Goal: Use online tool/utility: Use online tool/utility

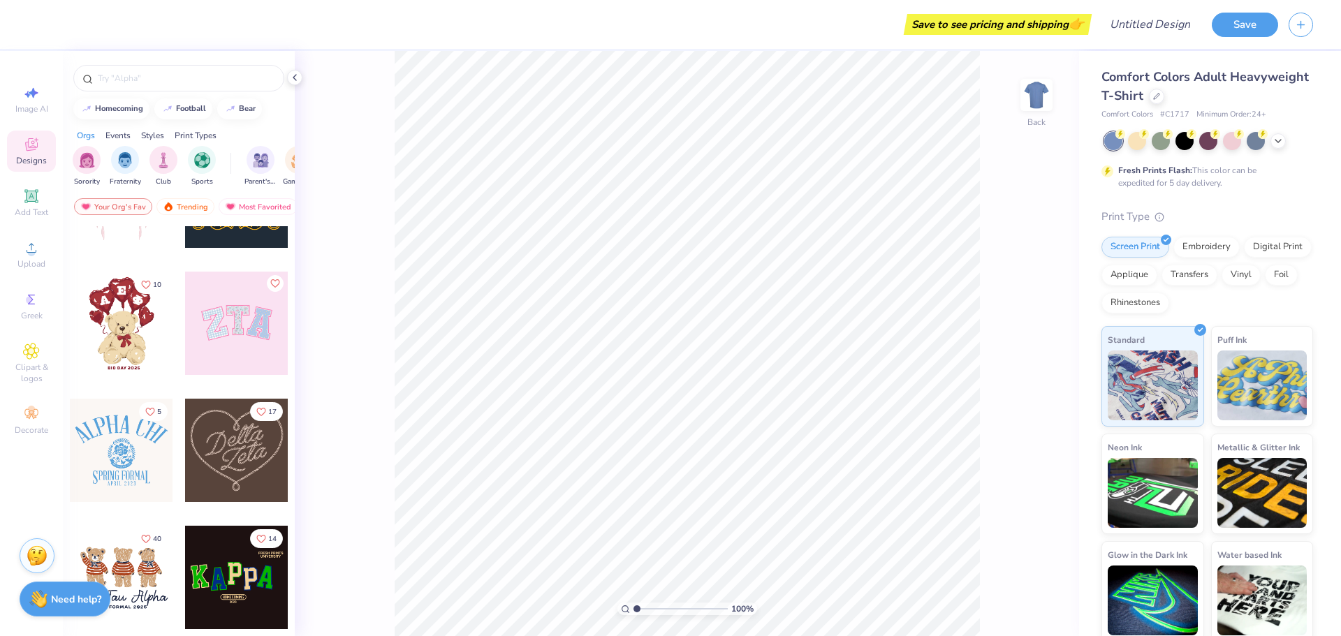
scroll to position [279, 0]
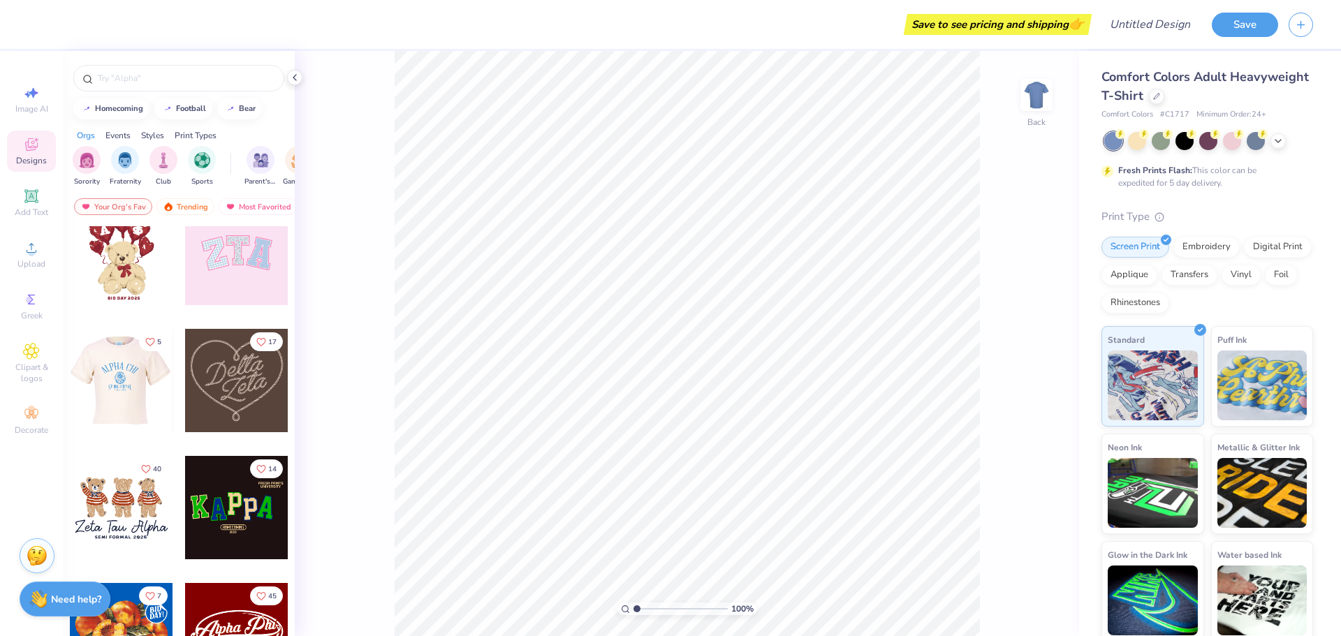
click at [70, 392] on div at bounding box center [17, 380] width 103 height 103
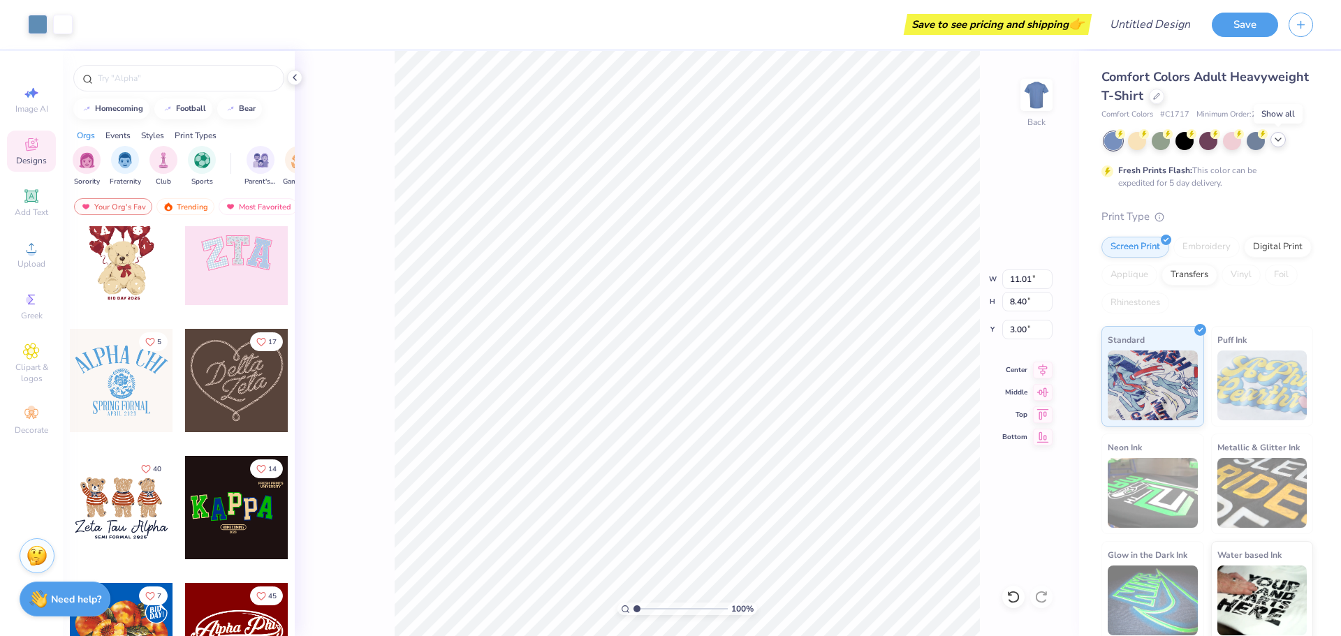
click at [1280, 143] on icon at bounding box center [1278, 139] width 11 height 11
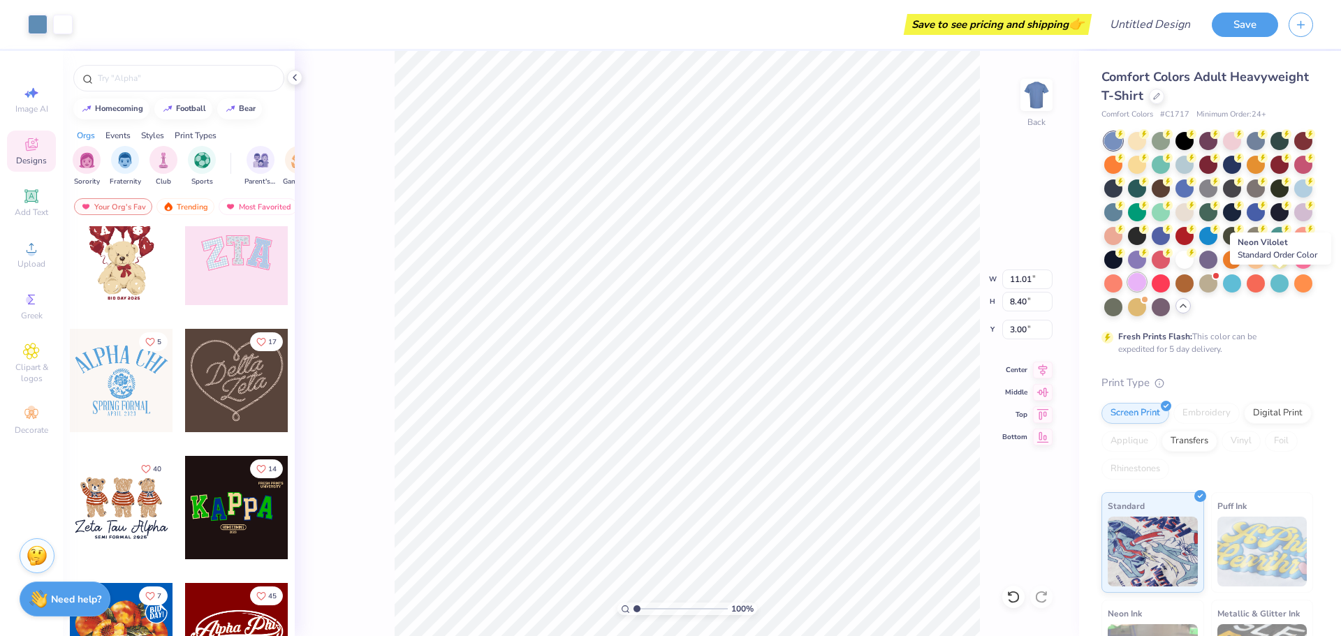
click at [1146, 283] on div at bounding box center [1137, 282] width 18 height 18
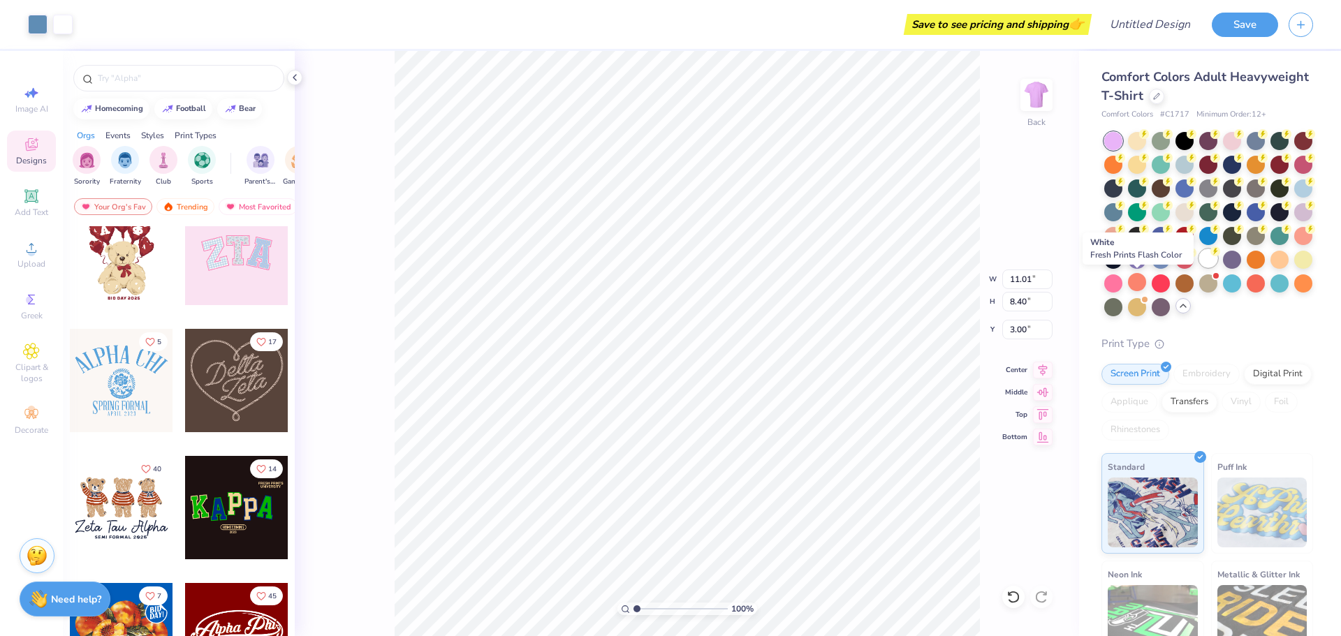
click at [1199, 268] on div at bounding box center [1208, 258] width 18 height 18
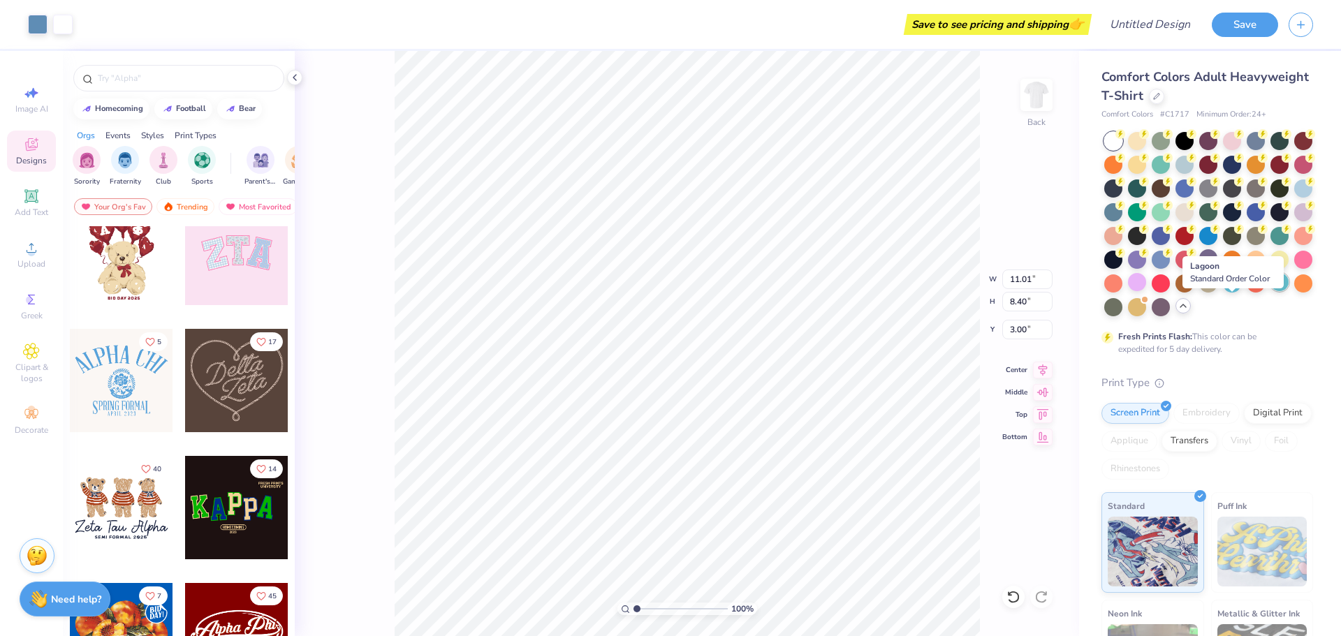
click at [1271, 291] on div at bounding box center [1280, 282] width 18 height 18
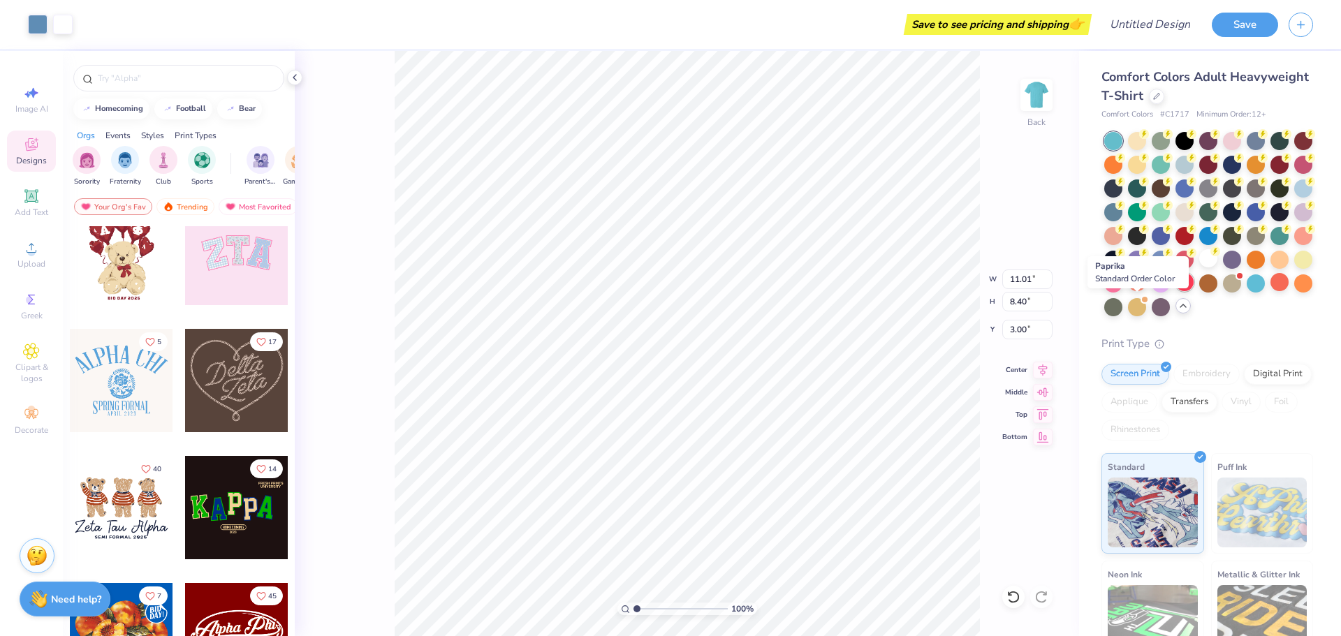
click at [1176, 291] on div at bounding box center [1185, 282] width 18 height 18
click at [1152, 291] on div at bounding box center [1161, 282] width 18 height 18
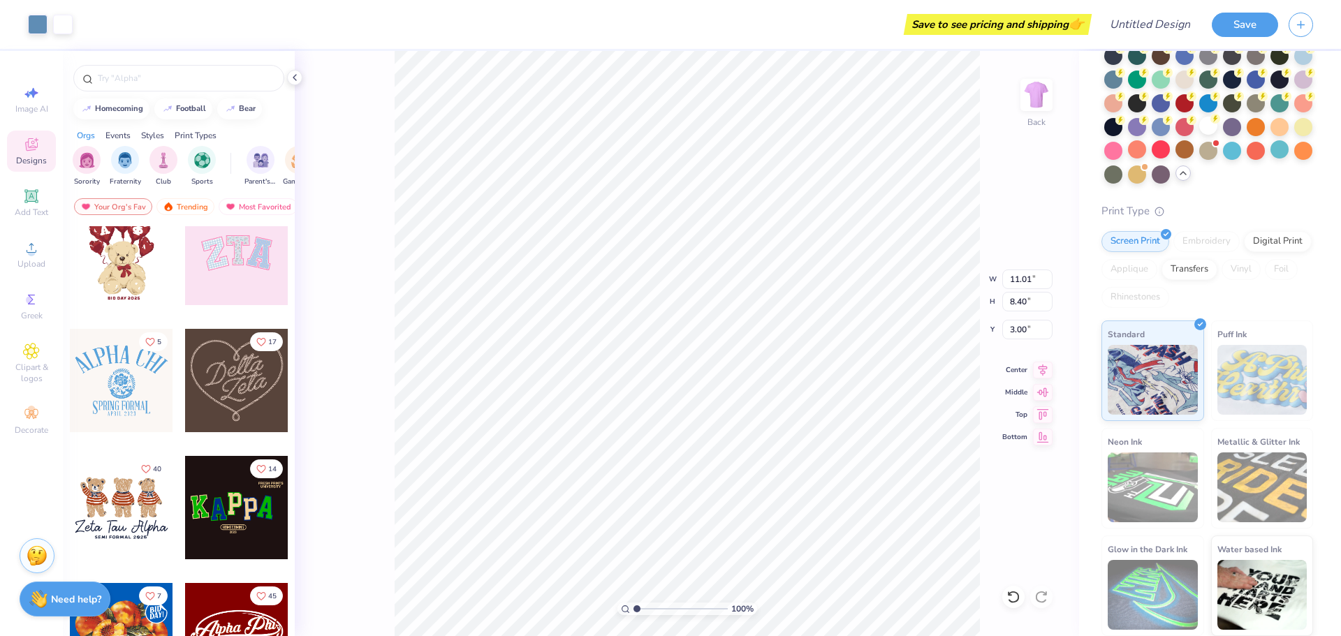
scroll to position [156, 0]
click at [1160, 363] on img at bounding box center [1153, 378] width 90 height 70
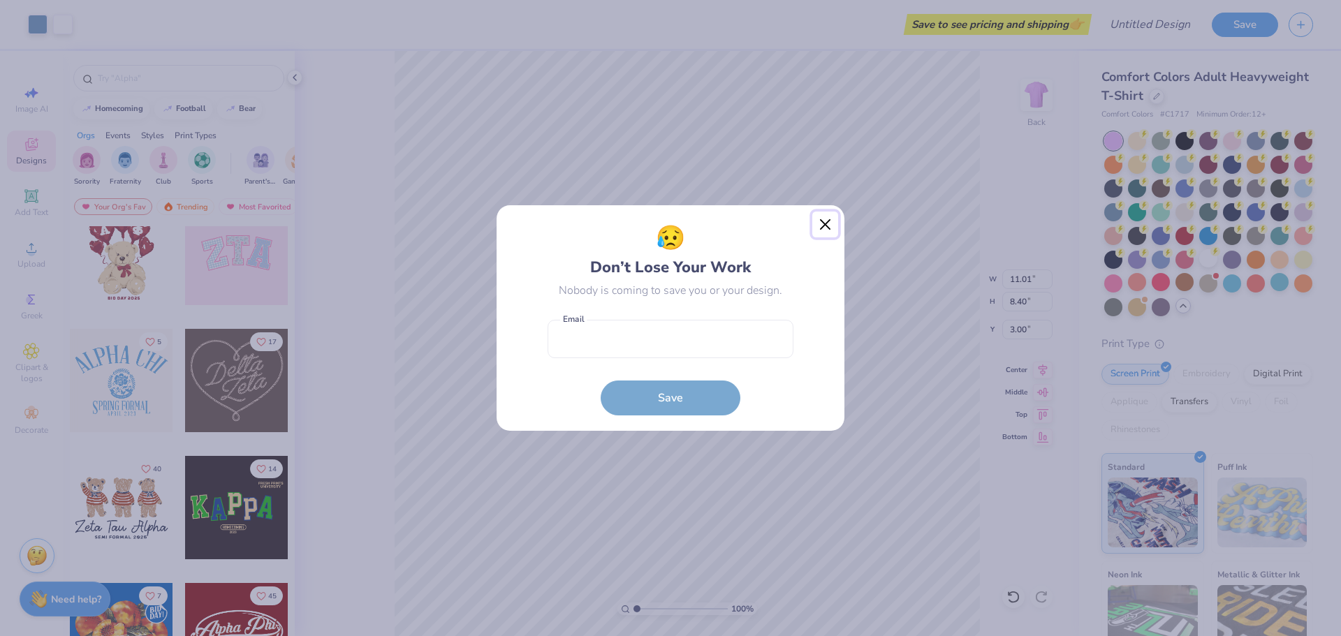
click at [826, 221] on button "Close" at bounding box center [825, 225] width 27 height 27
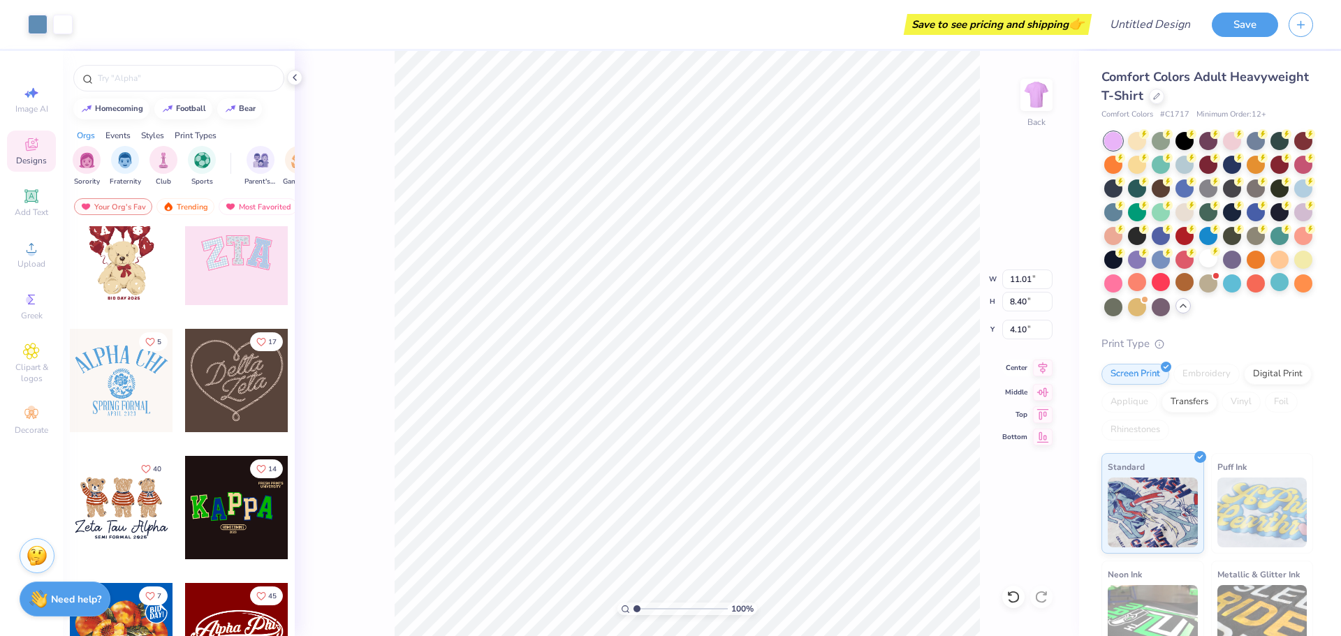
click at [1041, 367] on icon at bounding box center [1043, 368] width 9 height 12
click at [1043, 390] on icon at bounding box center [1043, 390] width 12 height 9
click at [1043, 410] on icon at bounding box center [1043, 412] width 20 height 17
click at [1043, 366] on icon at bounding box center [1043, 368] width 20 height 17
click at [1046, 388] on icon at bounding box center [1043, 390] width 20 height 17
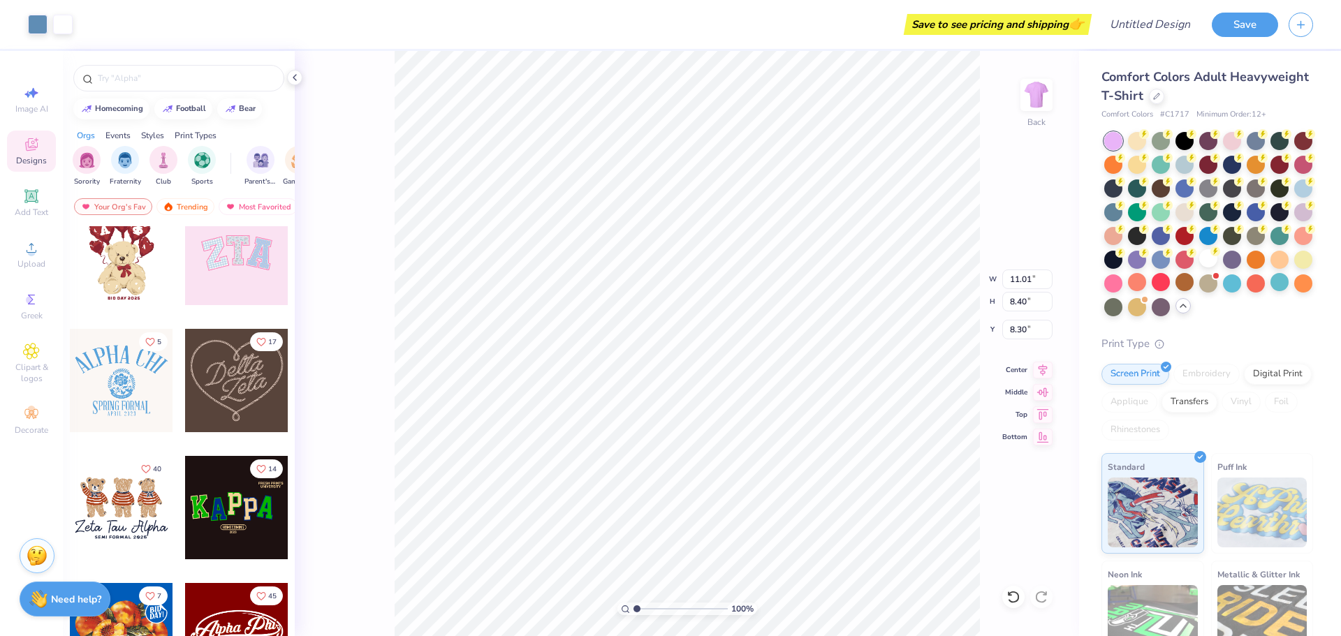
type input "5.47"
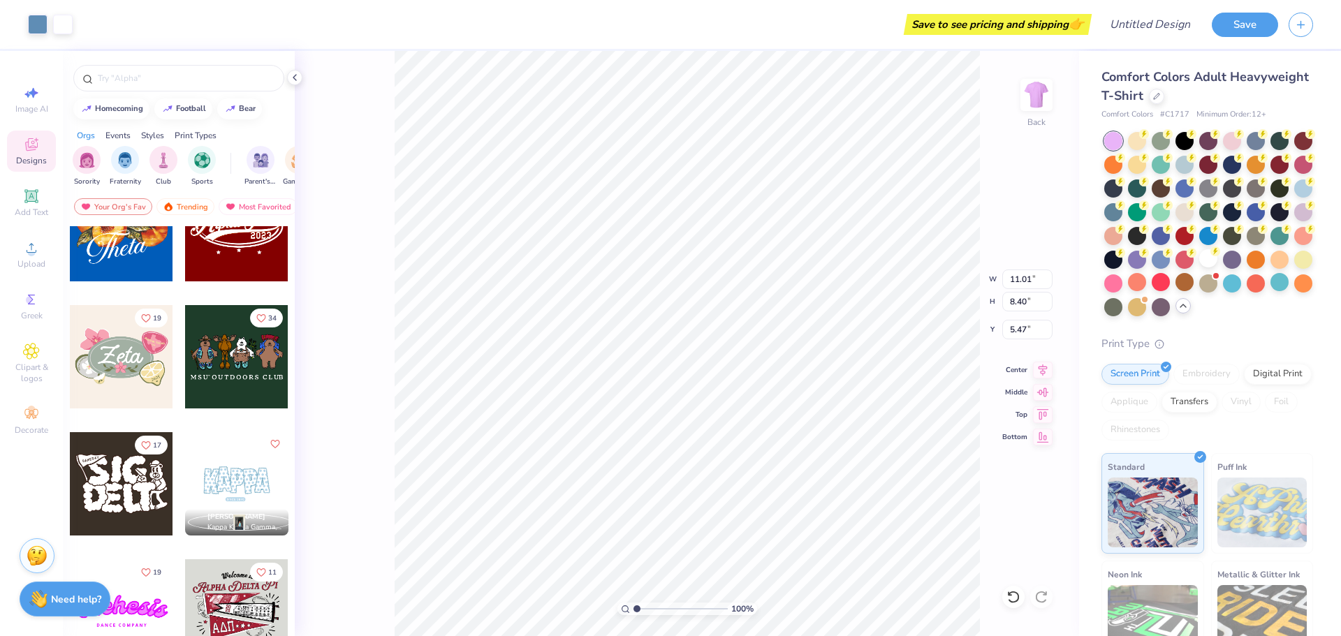
scroll to position [699, 0]
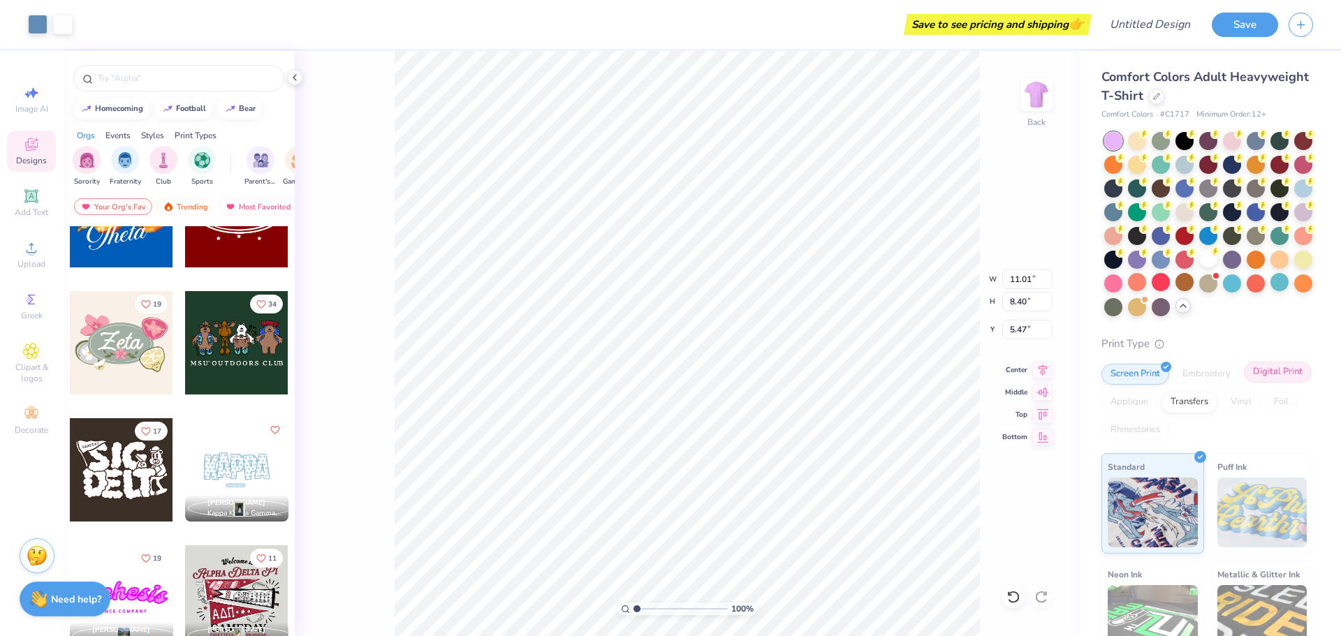
click at [1244, 383] on div "Digital Print" at bounding box center [1278, 372] width 68 height 21
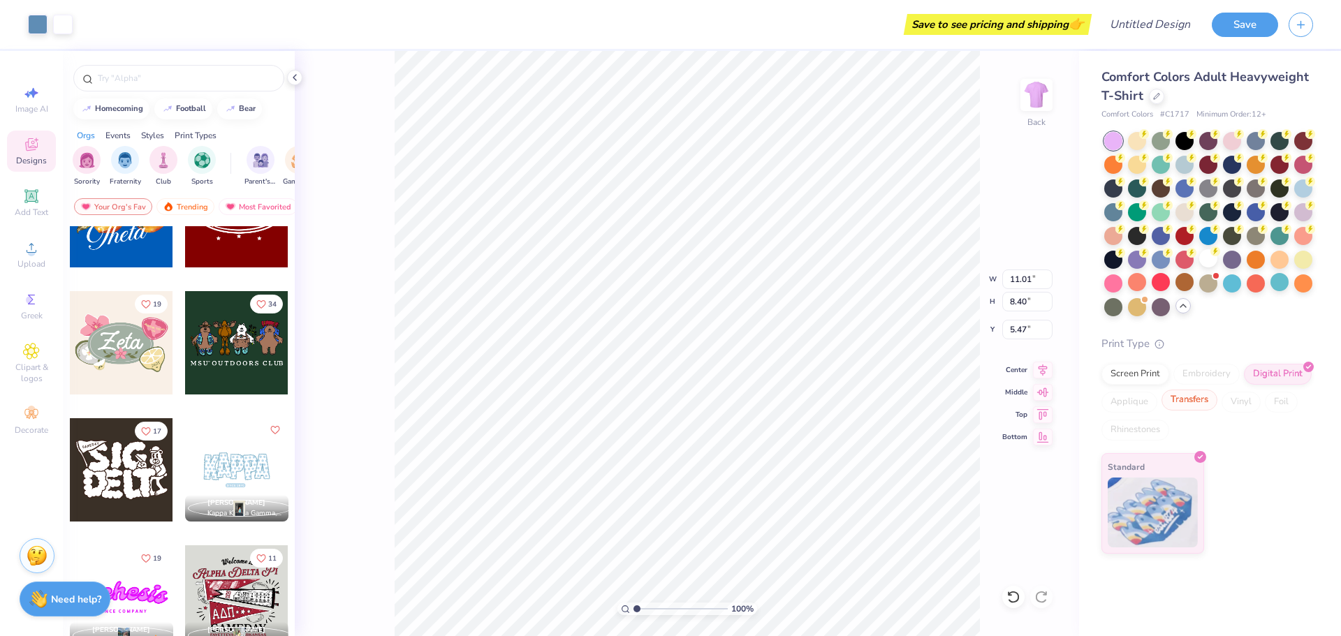
click at [1184, 399] on div "Transfers" at bounding box center [1190, 400] width 56 height 21
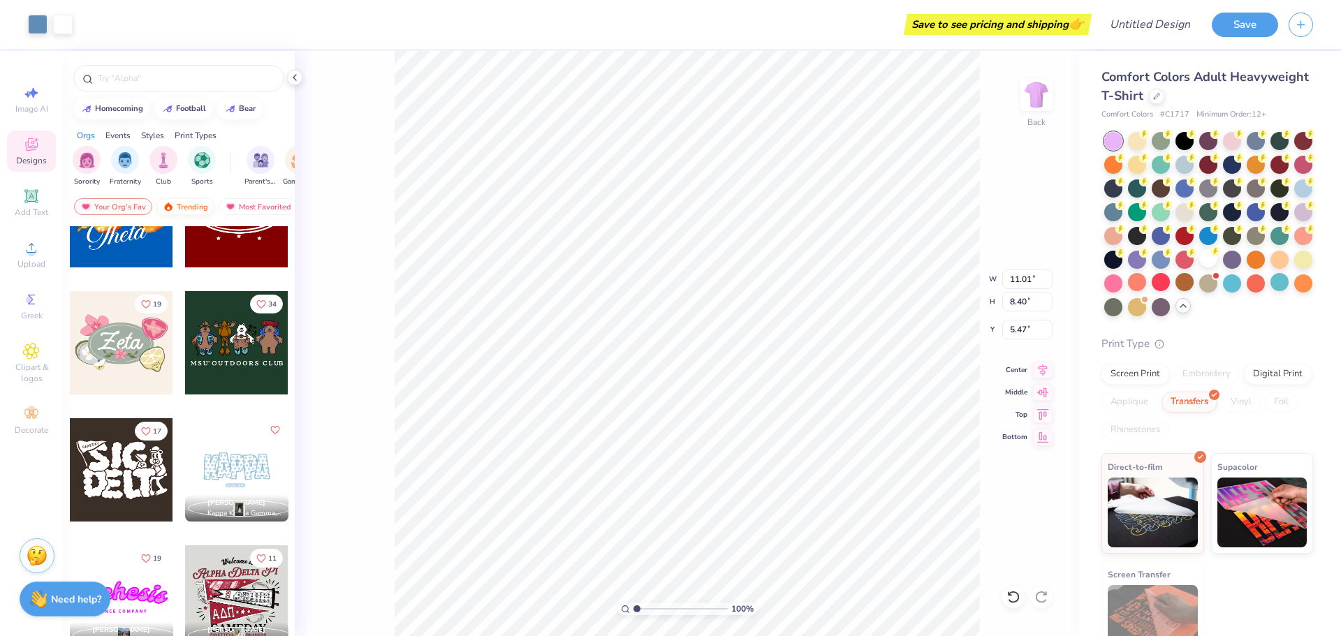
click at [183, 207] on div "Trending" at bounding box center [185, 206] width 58 height 17
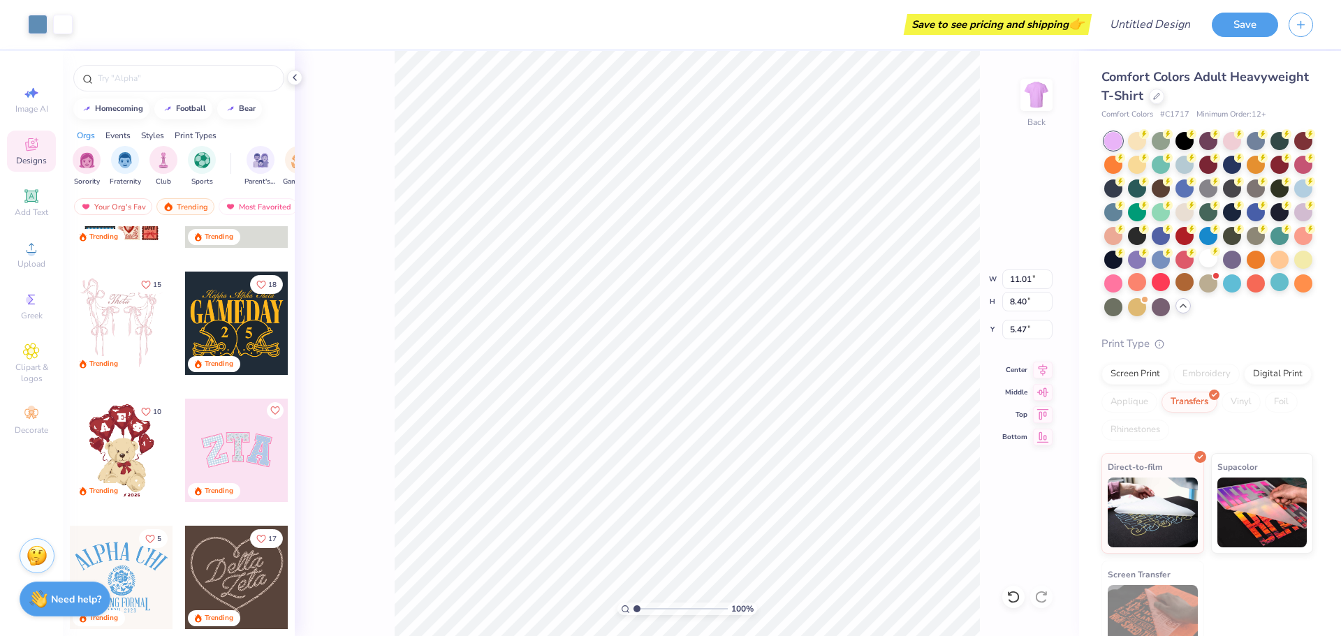
scroll to position [70, 0]
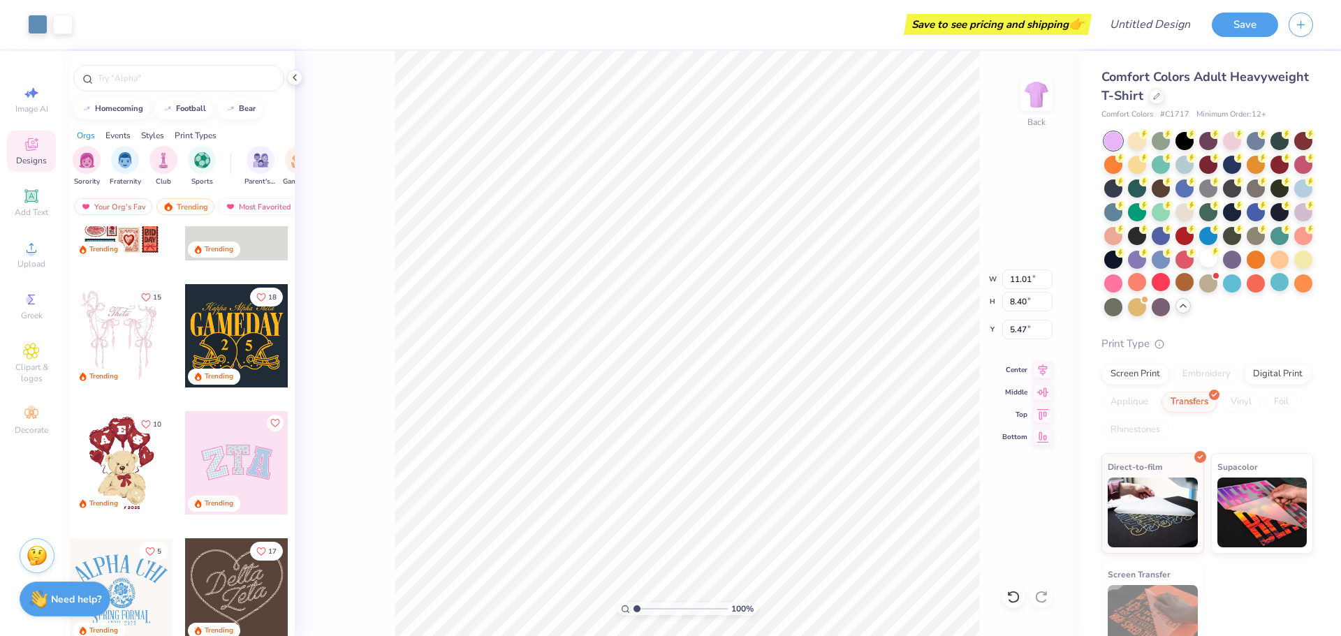
click at [215, 321] on div at bounding box center [236, 335] width 103 height 103
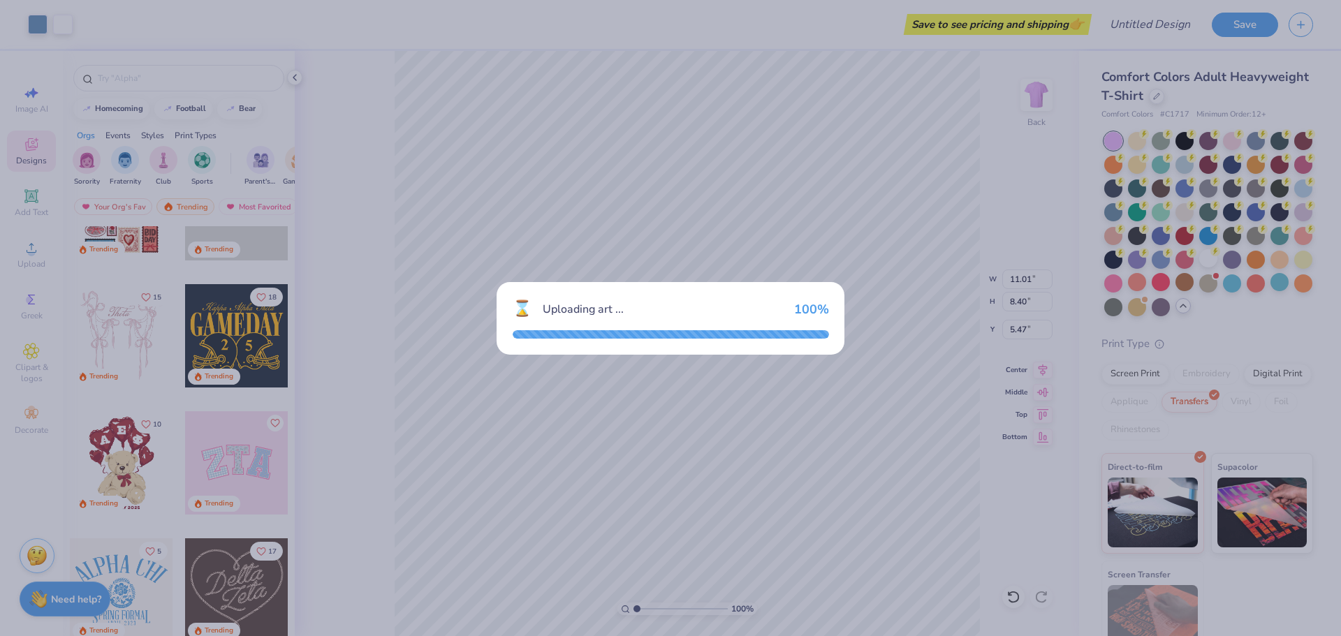
type input "5.27"
type input "3.83"
type input "3.00"
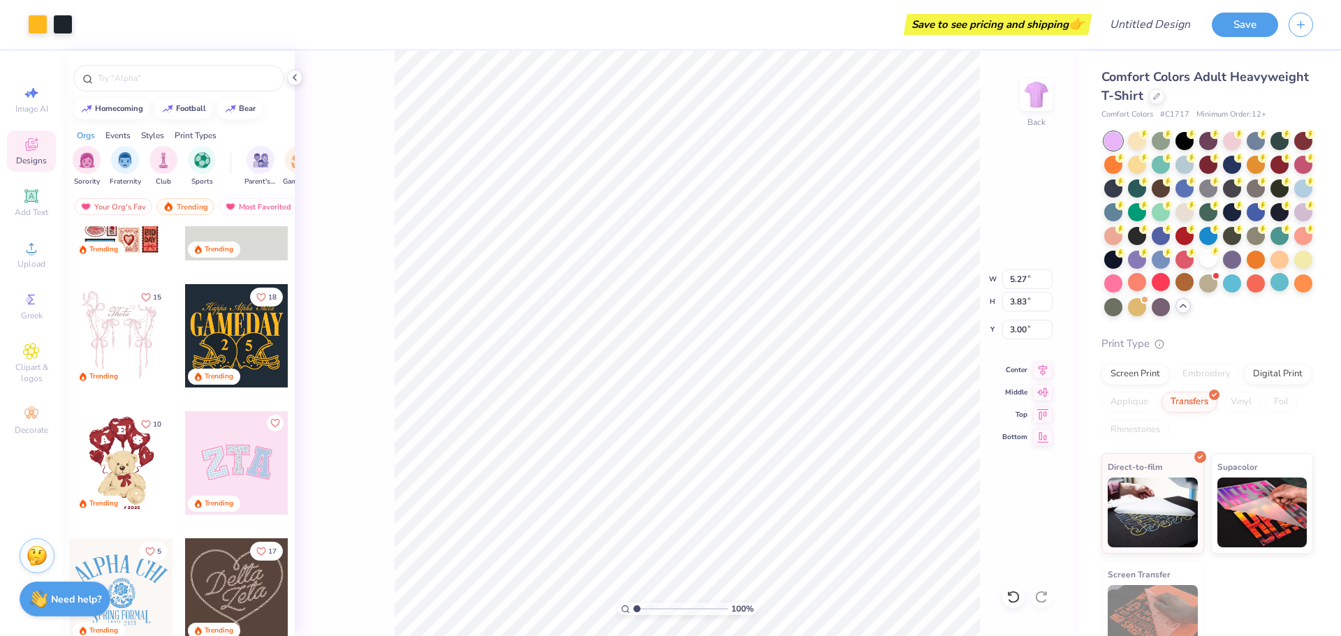
type input "11.01"
type input "8.40"
type input "5.47"
type input "5.90"
type input "7.61"
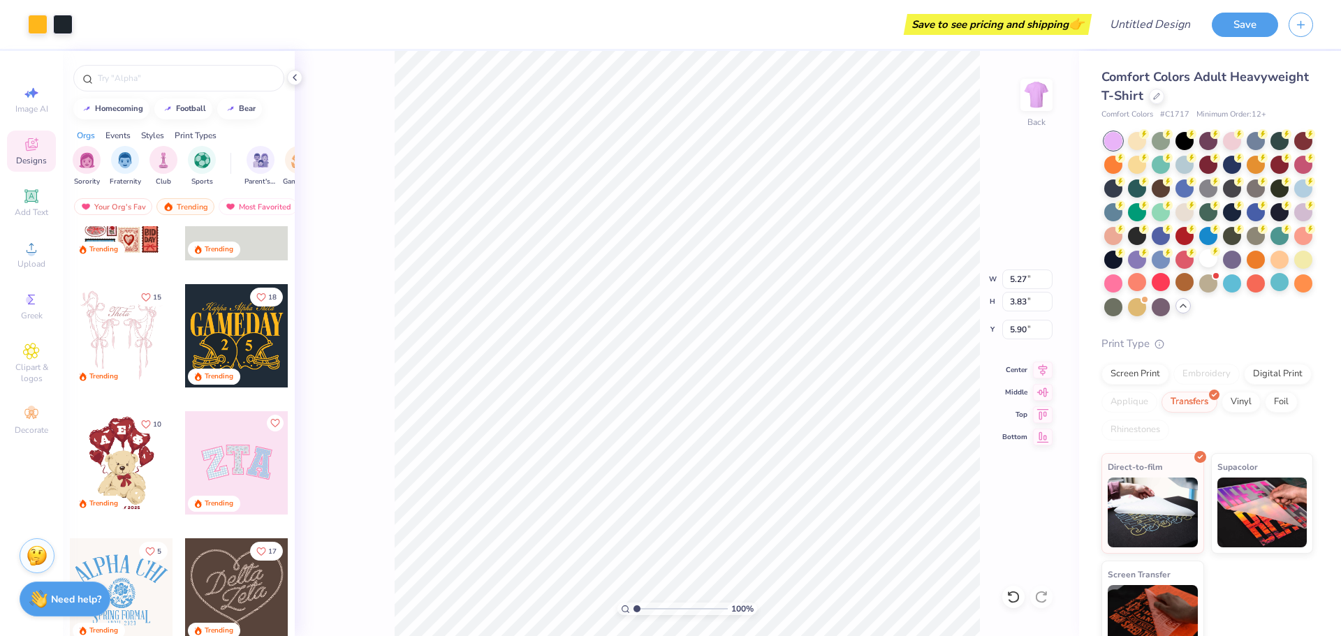
type input "5.53"
type input "9.16"
type input "6.66"
type input "5.54"
click at [1038, 103] on img at bounding box center [1037, 95] width 56 height 56
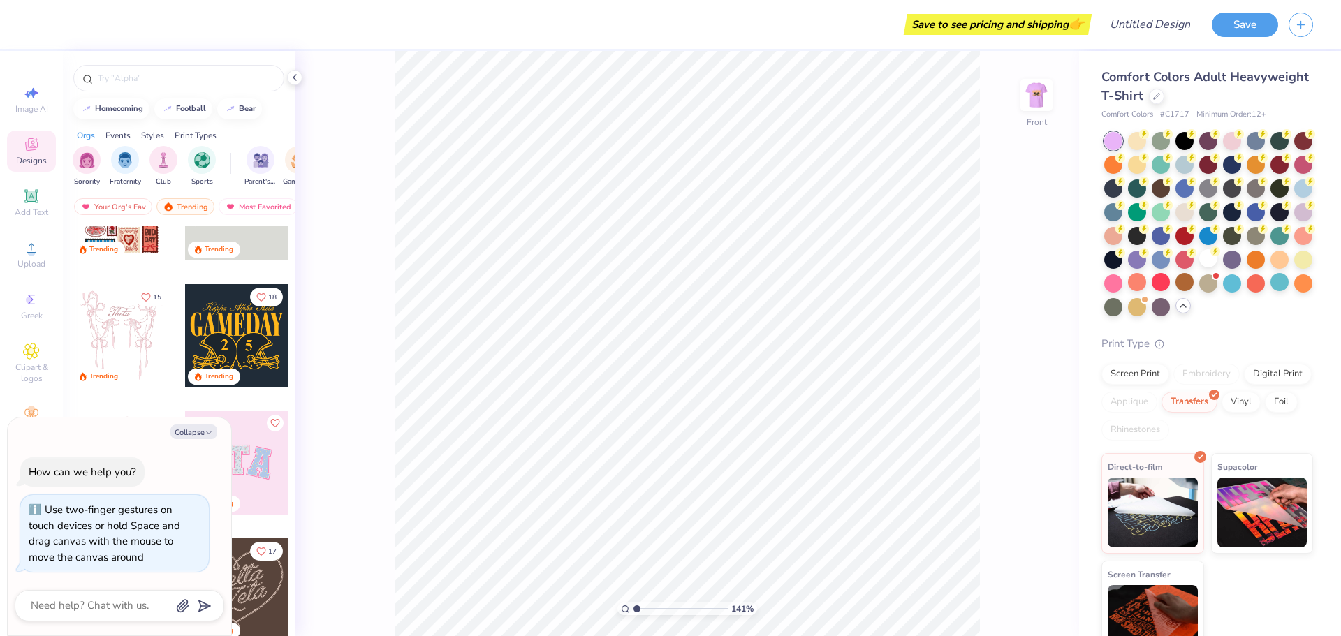
type input "1"
drag, startPoint x: 639, startPoint y: 611, endPoint x: 631, endPoint y: 608, distance: 8.2
click at [634, 608] on input "range" at bounding box center [681, 609] width 94 height 13
type textarea "x"
